Goal: Task Accomplishment & Management: Use online tool/utility

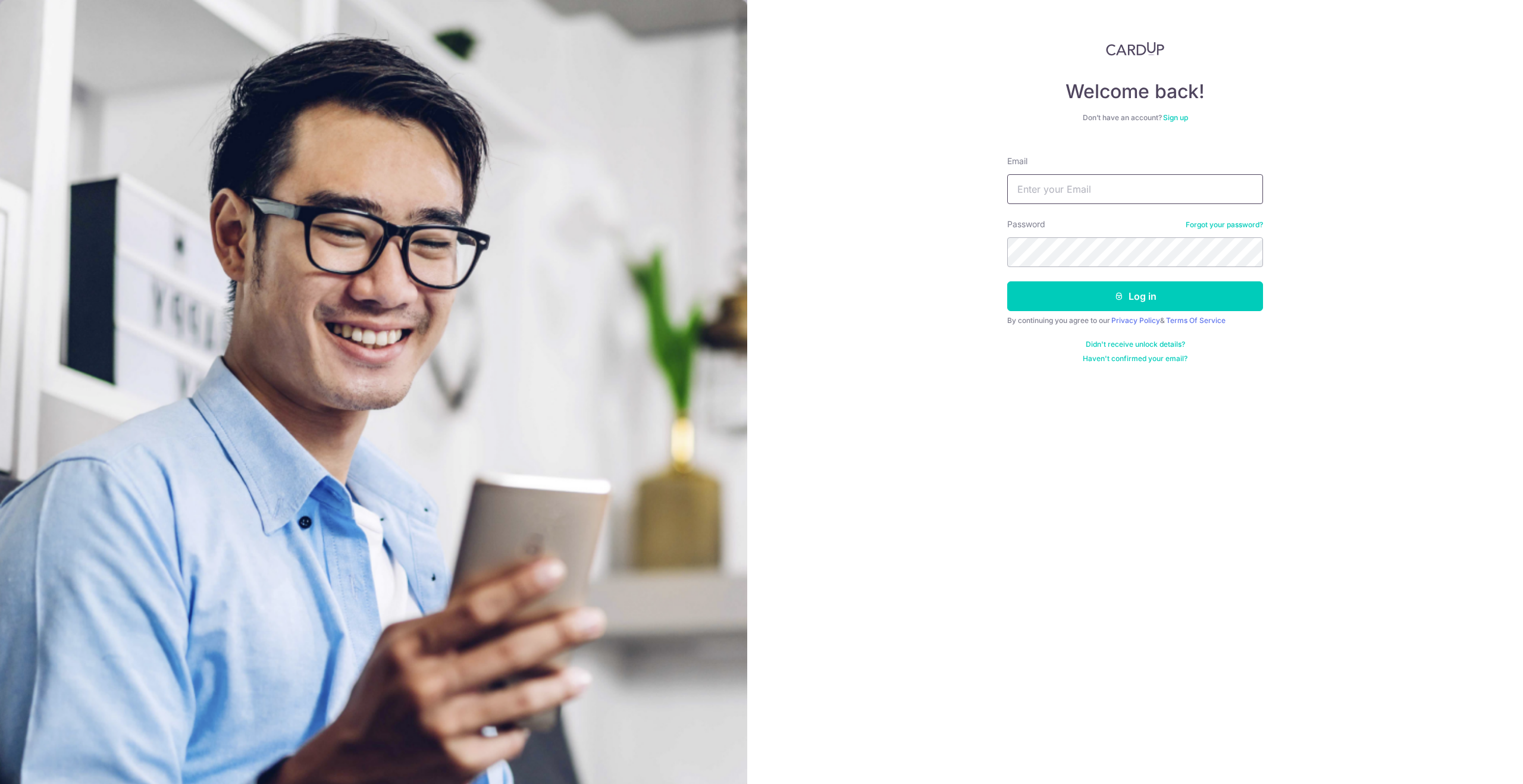
type input "[EMAIL_ADDRESS][DOMAIN_NAME]"
click at [1102, 325] on form "Email prosinz1997@gmail.com Password Forgot your password? Log in By continuing…" at bounding box center [1135, 255] width 256 height 217
click at [1096, 297] on button "Log in" at bounding box center [1135, 296] width 256 height 29
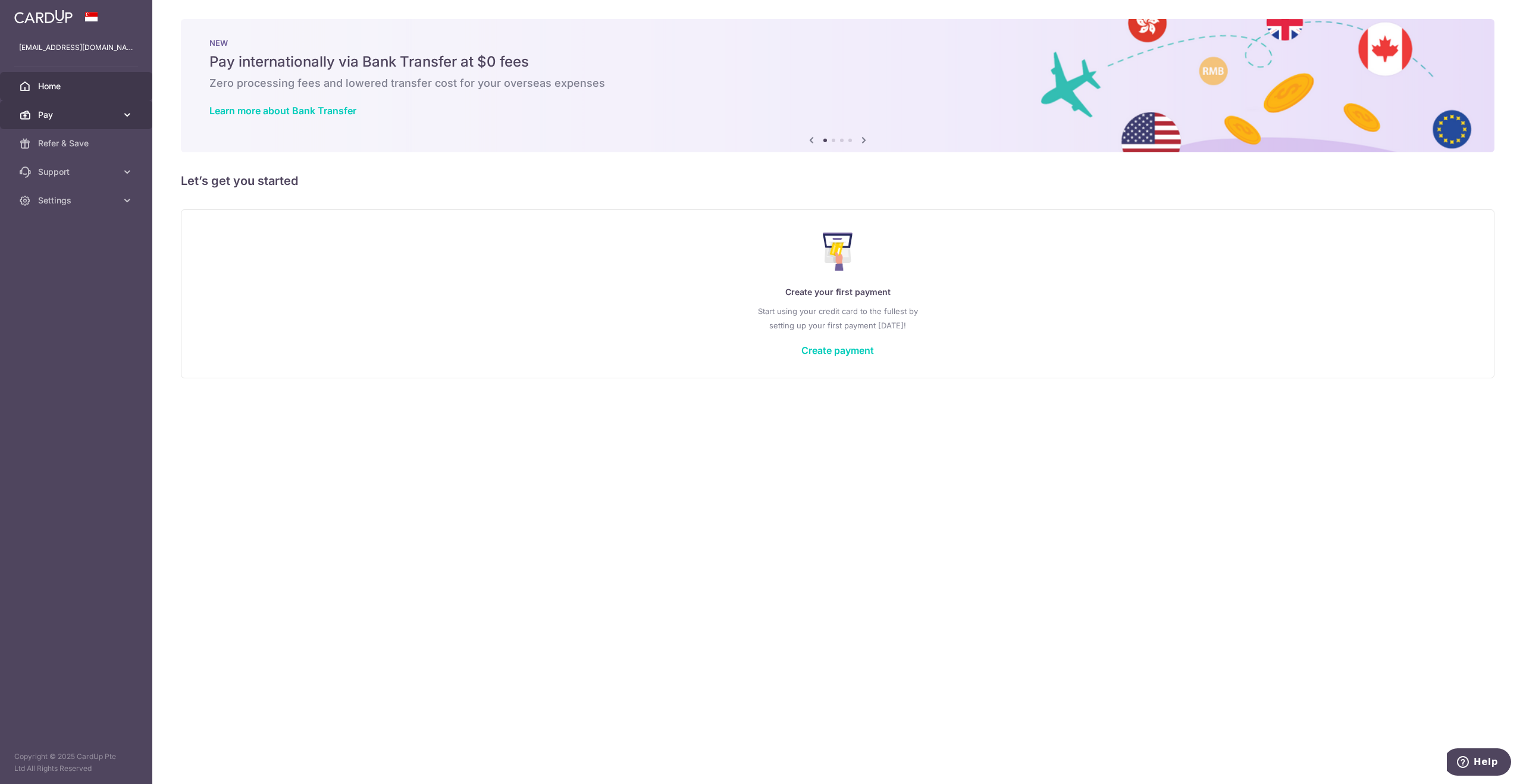
click at [85, 114] on span "Pay" at bounding box center [77, 115] width 79 height 12
click at [88, 132] on link "Payments" at bounding box center [76, 143] width 152 height 29
